Goal: Task Accomplishment & Management: Manage account settings

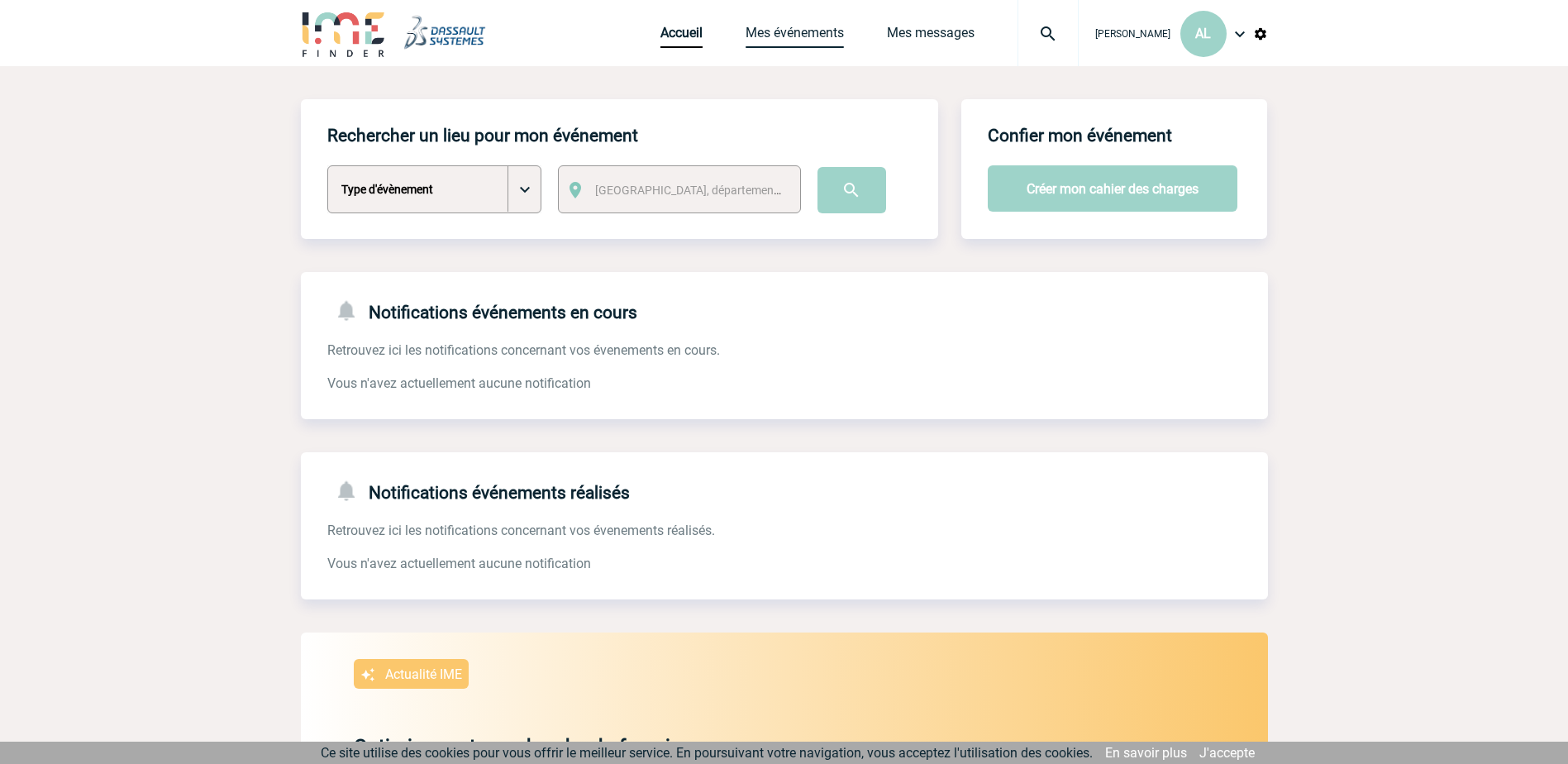
click at [760, 31] on link "Mes événements" at bounding box center [795, 35] width 98 height 23
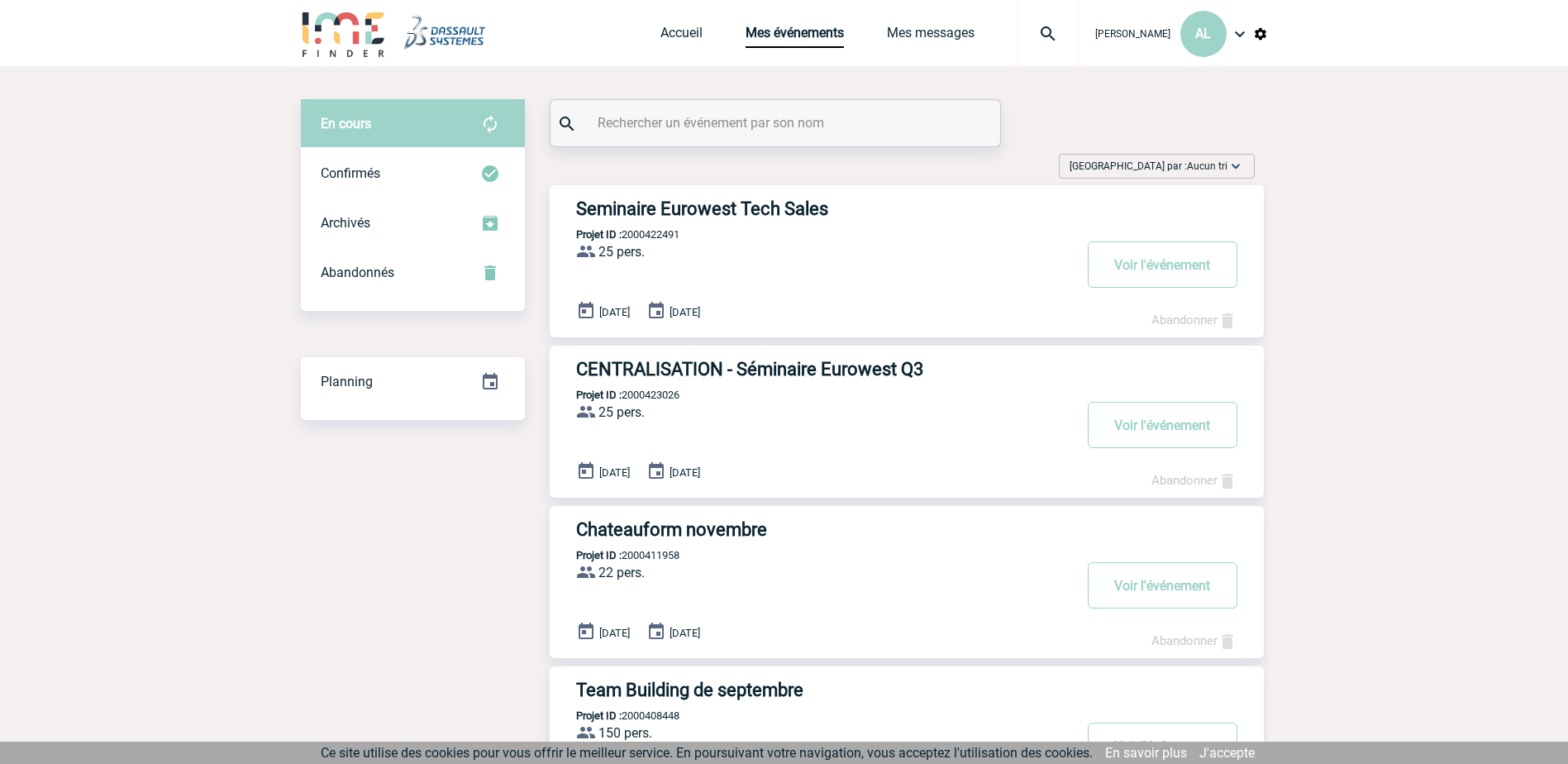
click at [631, 207] on h3 "Seminaire Eurowest Tech Sales" at bounding box center [824, 209] width 496 height 20
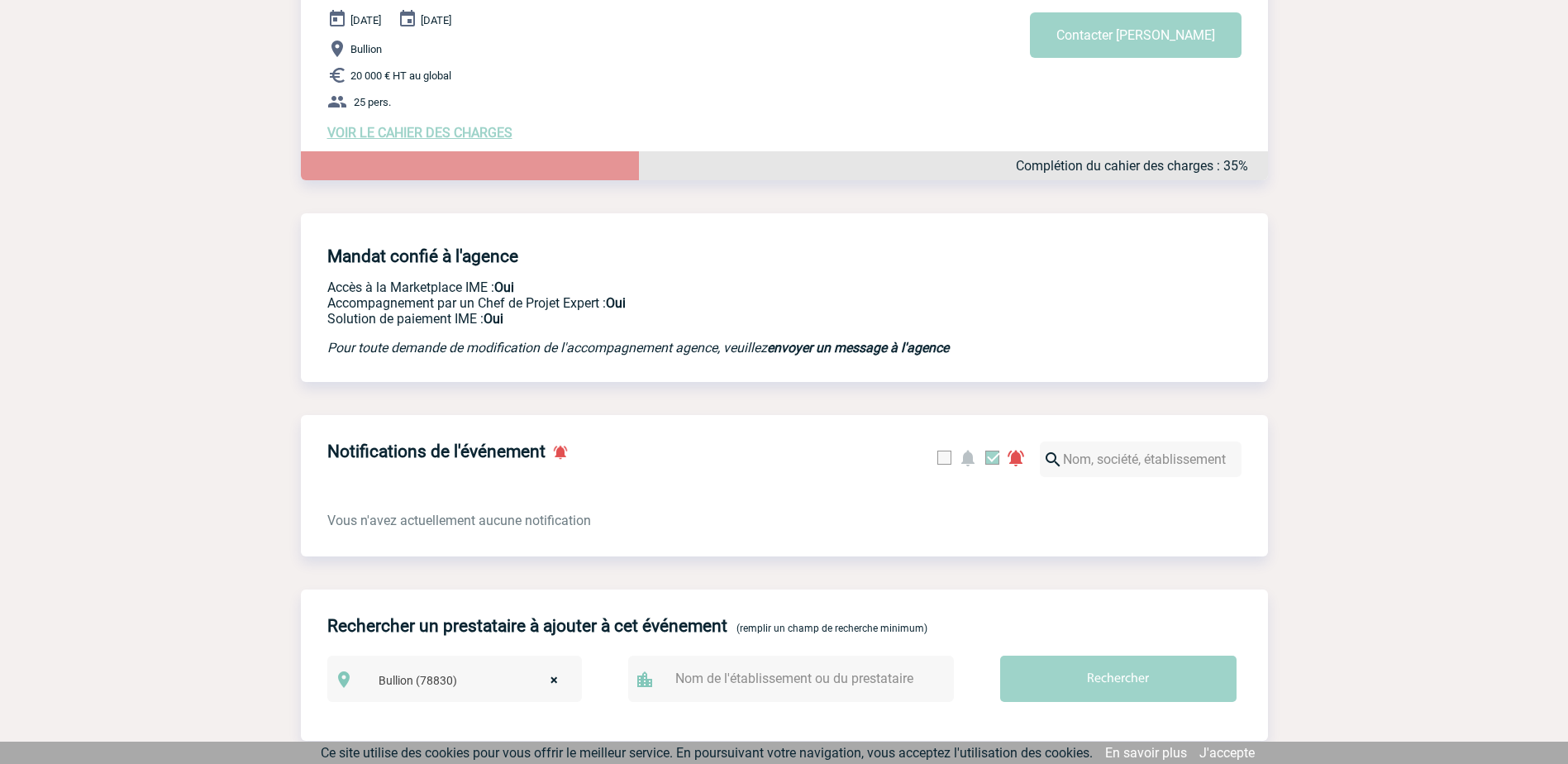
scroll to position [59, 0]
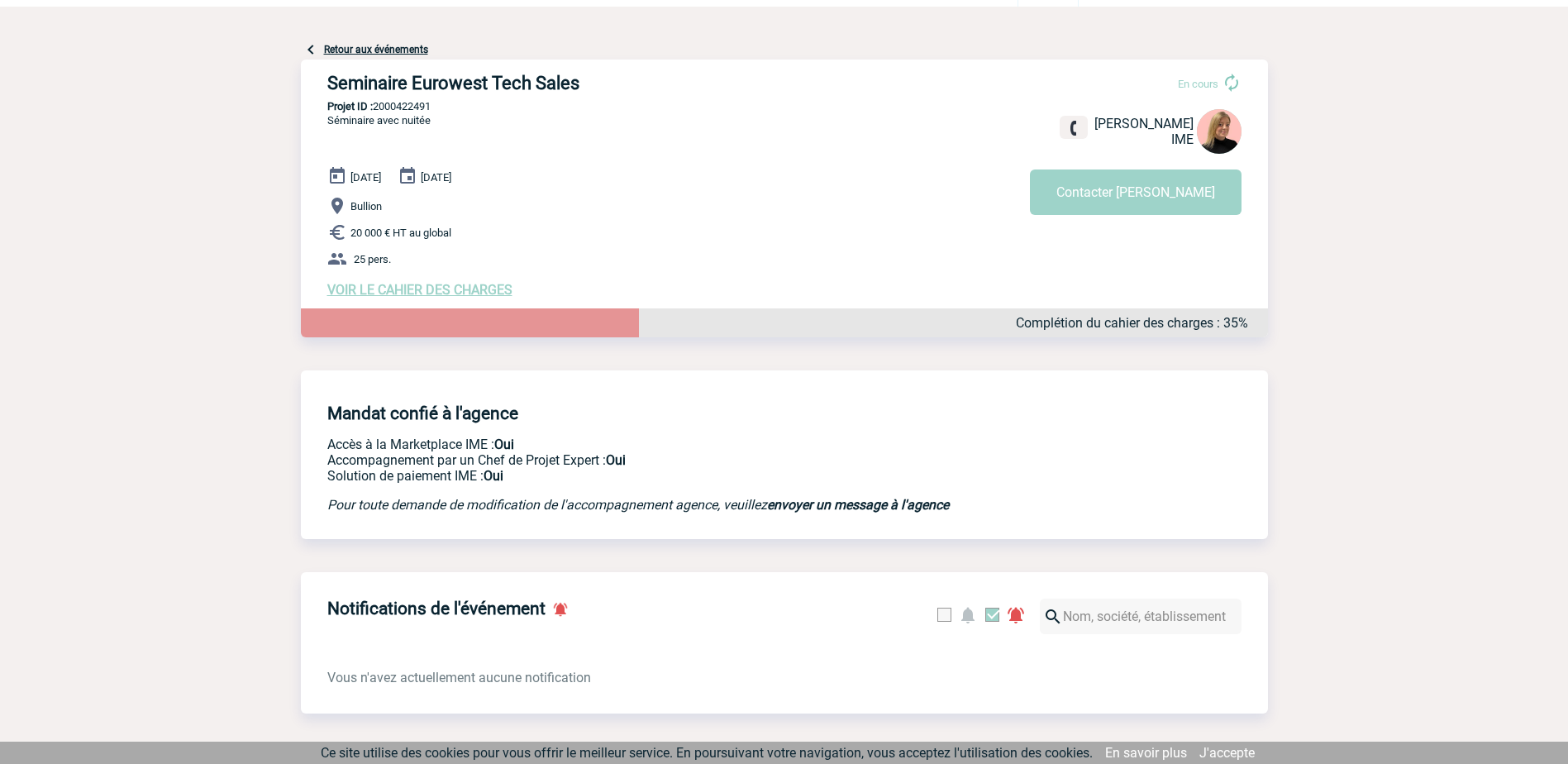
click at [412, 291] on span "VOIR LE CAHIER DES CHARGES" at bounding box center [419, 289] width 185 height 16
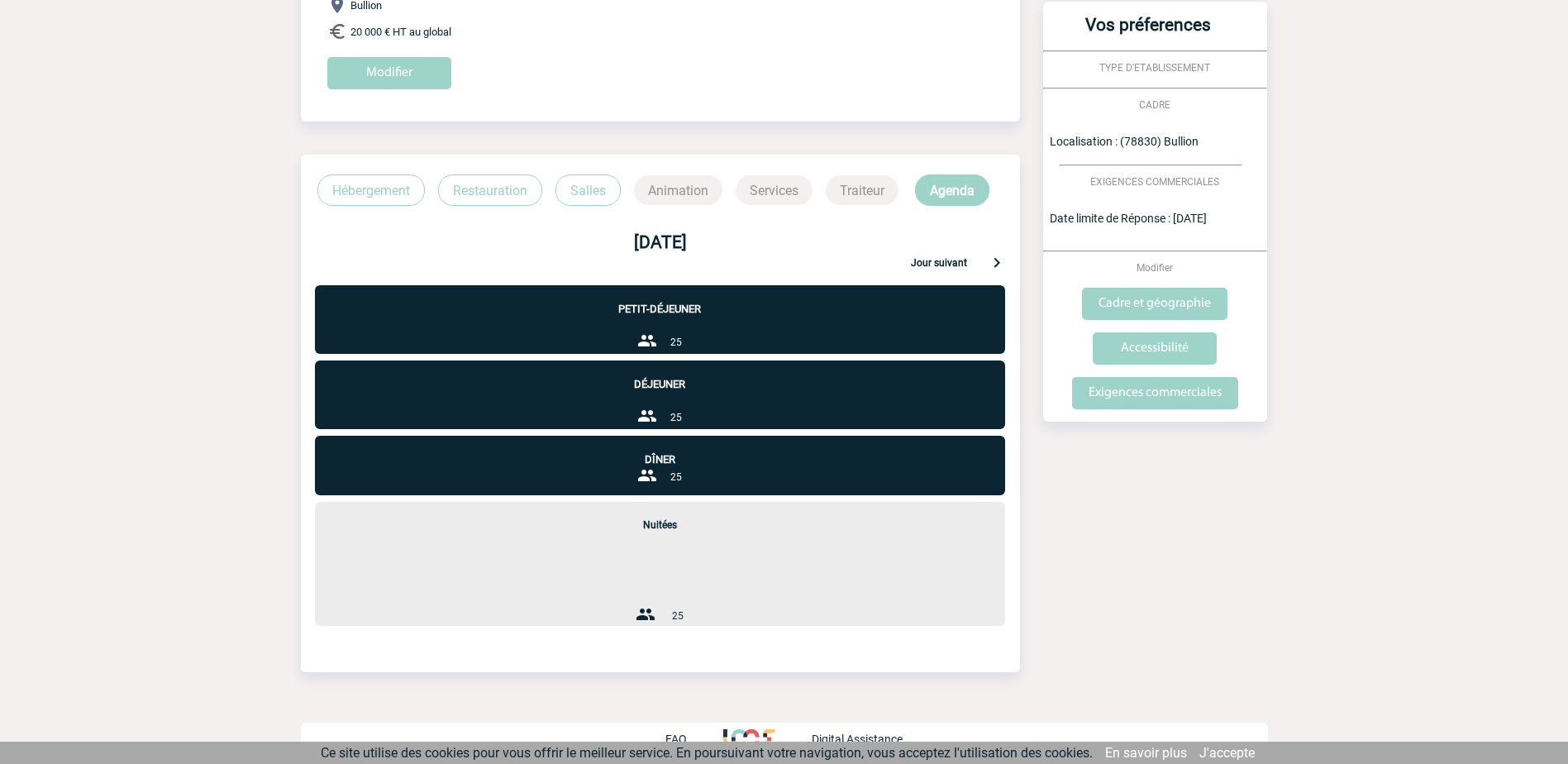
scroll to position [272, 0]
